Goal: Task Accomplishment & Management: Complete application form

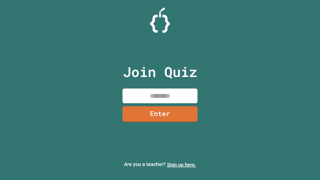
click at [182, 165] on link "Sign up here." at bounding box center [181, 165] width 29 height 6
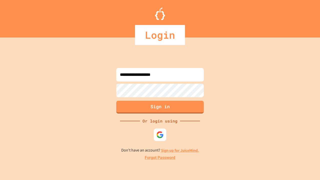
type input "**********"
